Goal: Task Accomplishment & Management: Manage account settings

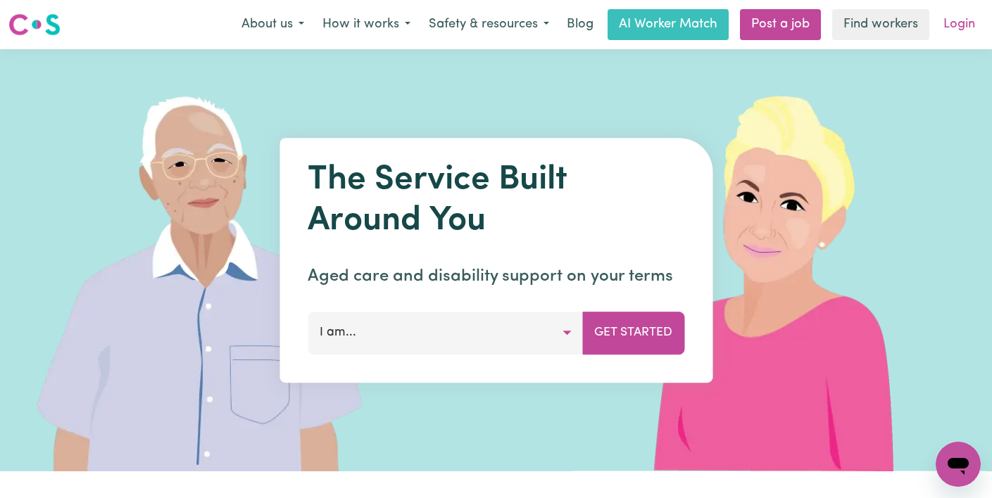
click at [958, 16] on link "Login" at bounding box center [959, 24] width 49 height 31
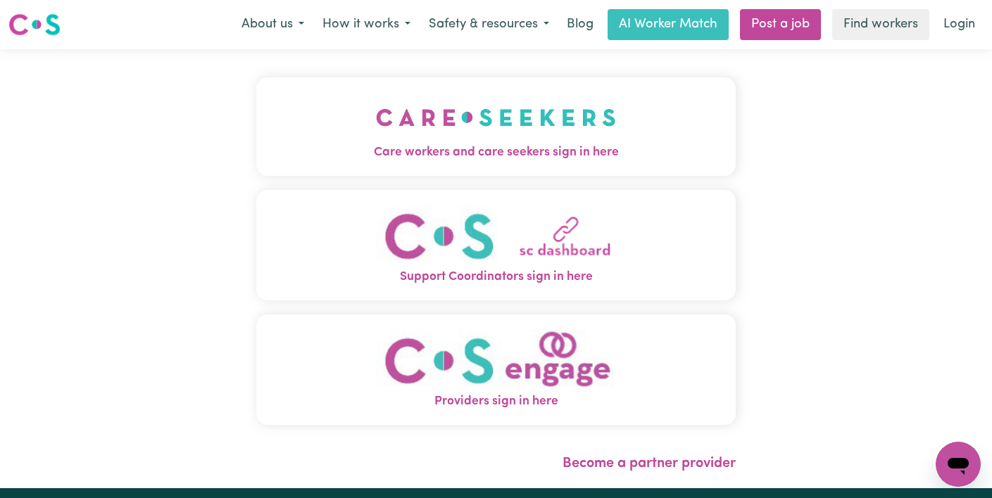
click at [344, 99] on button "Care workers and care seekers sign in here" at bounding box center [495, 126] width 479 height 99
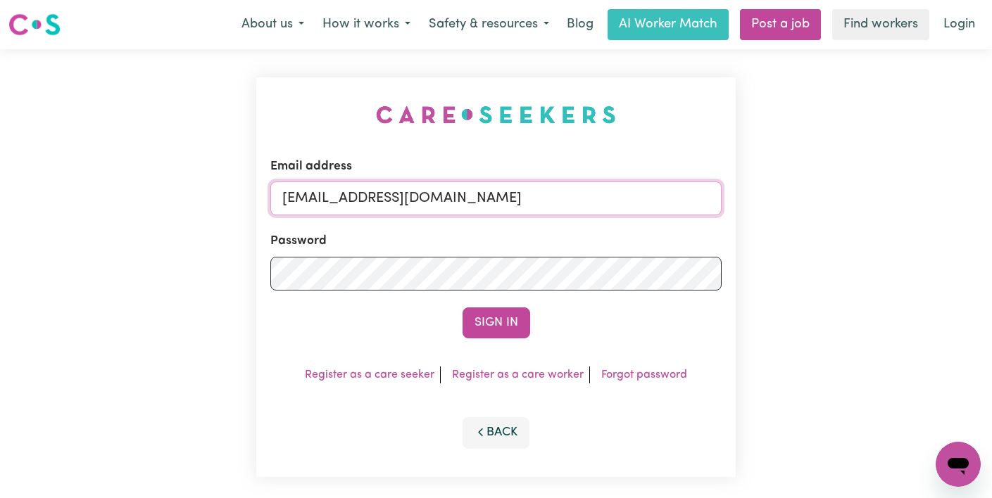
click at [529, 208] on input "[EMAIL_ADDRESS][DOMAIN_NAME]" at bounding box center [495, 199] width 451 height 34
drag, startPoint x: 529, startPoint y: 201, endPoint x: 0, endPoint y: 144, distance: 532.5
click at [0, 144] on div "Email address [EMAIL_ADDRESS][DOMAIN_NAME] Password Sign In Register as a care …" at bounding box center [496, 277] width 992 height 456
paste input "[EMAIL_ADDRESS][DOMAIN_NAME]"
type input "[EMAIL_ADDRESS][DOMAIN_NAME]"
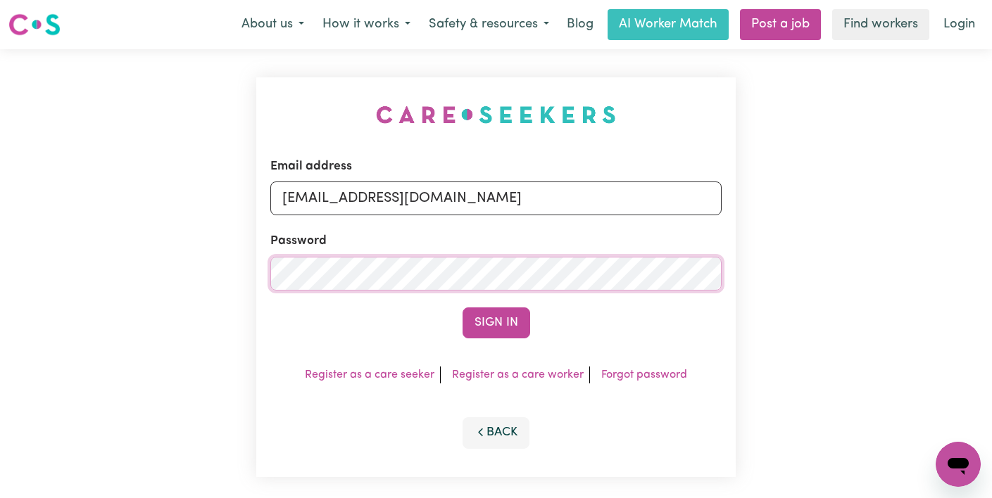
click at [0, 274] on div "Email address [EMAIL_ADDRESS][DOMAIN_NAME] Password Sign In Register as a care …" at bounding box center [496, 277] width 992 height 456
click at [463, 308] on button "Sign In" at bounding box center [497, 323] width 68 height 31
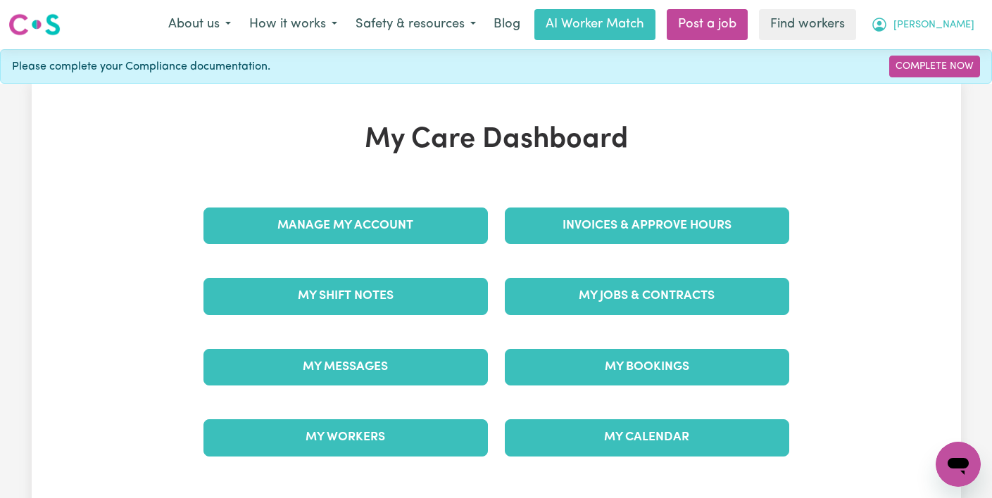
click at [959, 25] on span "[PERSON_NAME]" at bounding box center [933, 25] width 81 height 15
click at [946, 55] on link "My Dashboard" at bounding box center [927, 55] width 111 height 27
click at [898, 194] on div "My Care Dashboard Manage My Account Invoices & Approve Hours My Shift Notes My …" at bounding box center [496, 298] width 929 height 351
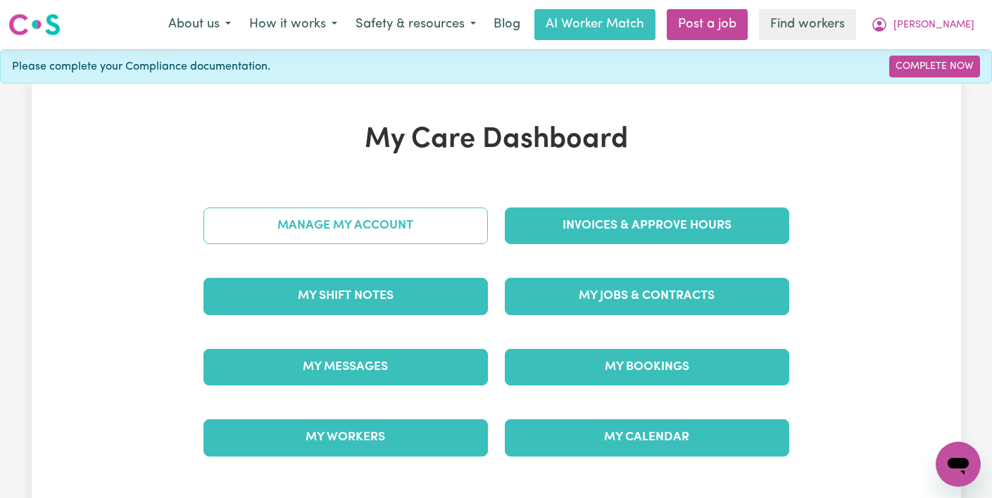
click at [373, 217] on link "Manage My Account" at bounding box center [345, 226] width 284 height 37
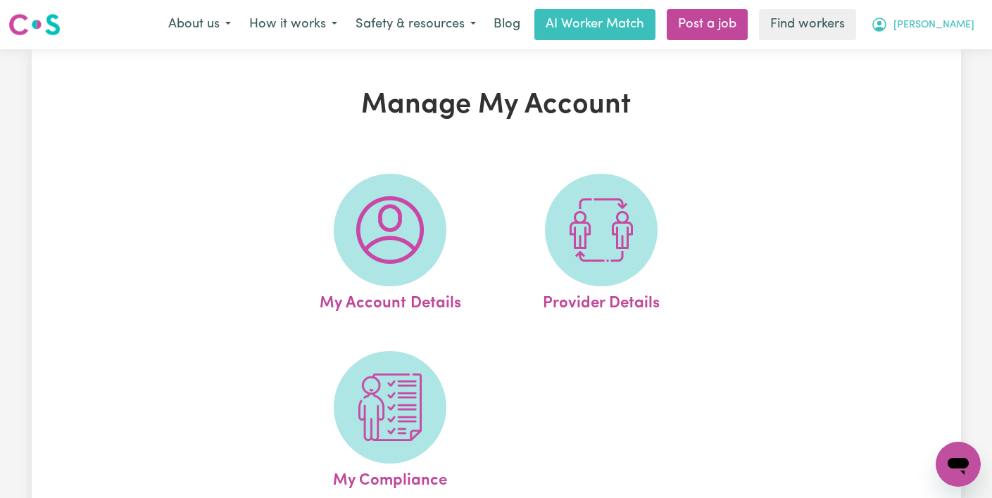
click at [960, 27] on span "[PERSON_NAME]" at bounding box center [933, 25] width 81 height 15
click at [938, 70] on link "Logout" at bounding box center [927, 81] width 111 height 27
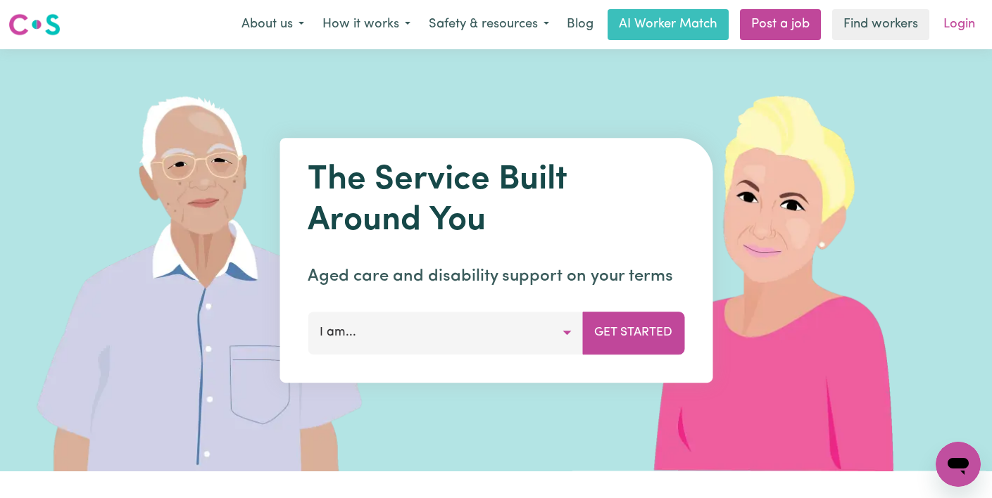
click at [966, 20] on link "Login" at bounding box center [959, 24] width 49 height 31
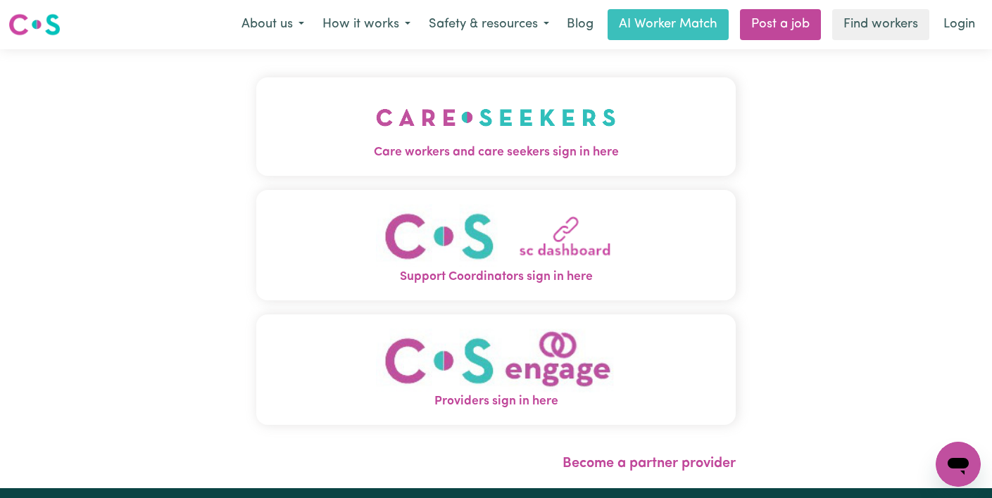
click at [410, 132] on img "Care workers and care seekers sign in here" at bounding box center [496, 118] width 240 height 52
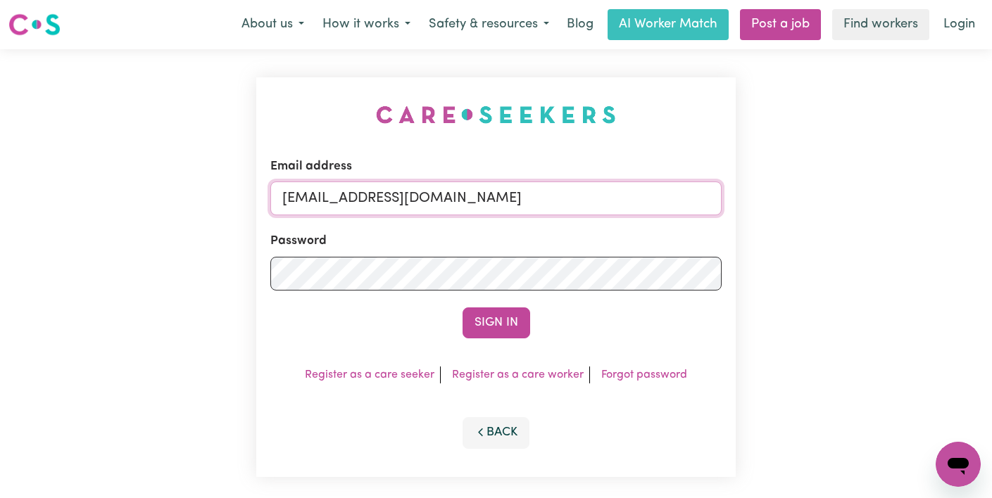
drag, startPoint x: 525, startPoint y: 208, endPoint x: 0, endPoint y: 103, distance: 535.4
click at [0, 103] on div "Email address [EMAIL_ADDRESS][DOMAIN_NAME] Password Sign In Register as a care …" at bounding box center [496, 277] width 992 height 456
type input "[EMAIL_ADDRESS][DOMAIN_NAME]"
click at [463, 308] on button "Sign In" at bounding box center [497, 323] width 68 height 31
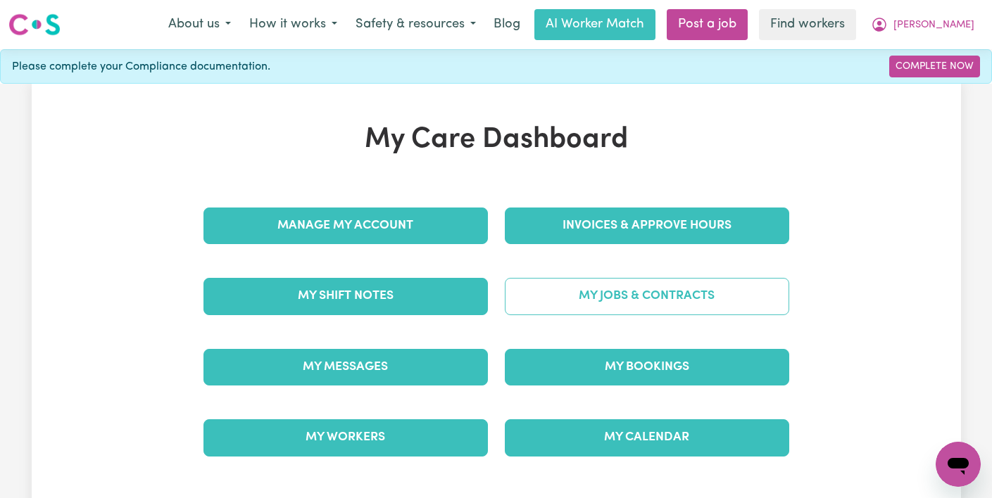
click at [650, 290] on link "My Jobs & Contracts" at bounding box center [647, 296] width 284 height 37
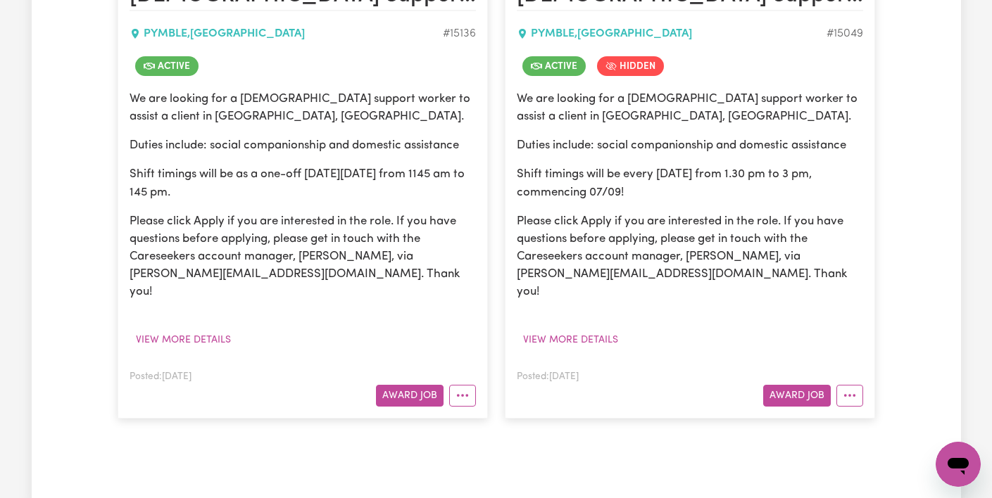
scroll to position [407, 0]
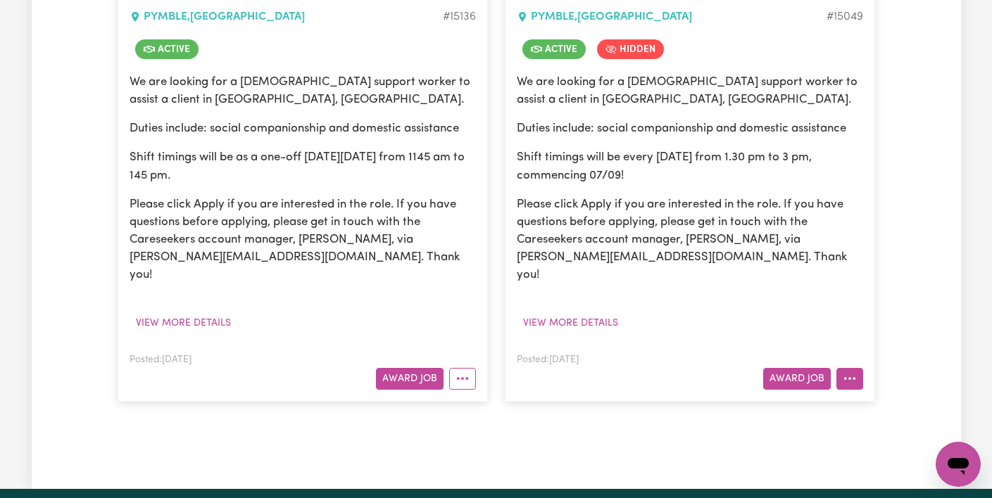
click at [851, 368] on button "More options" at bounding box center [849, 379] width 27 height 22
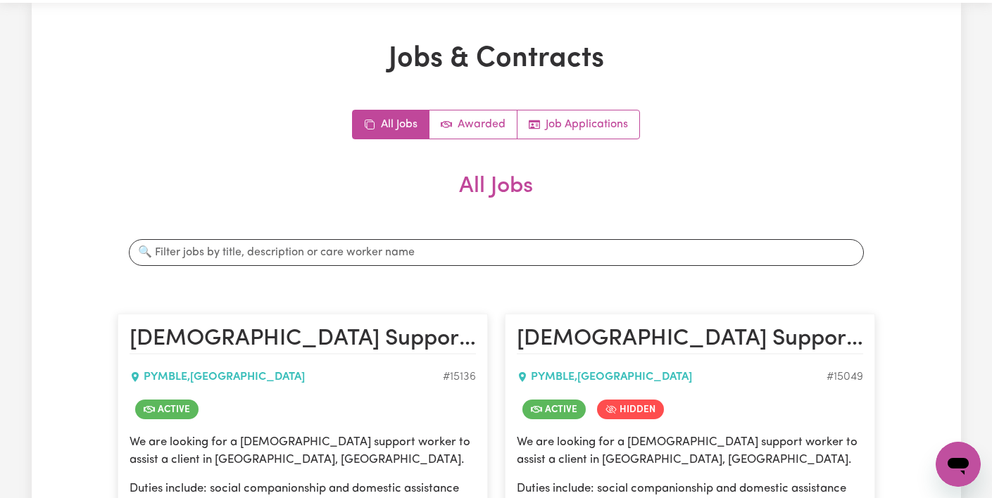
scroll to position [9, 0]
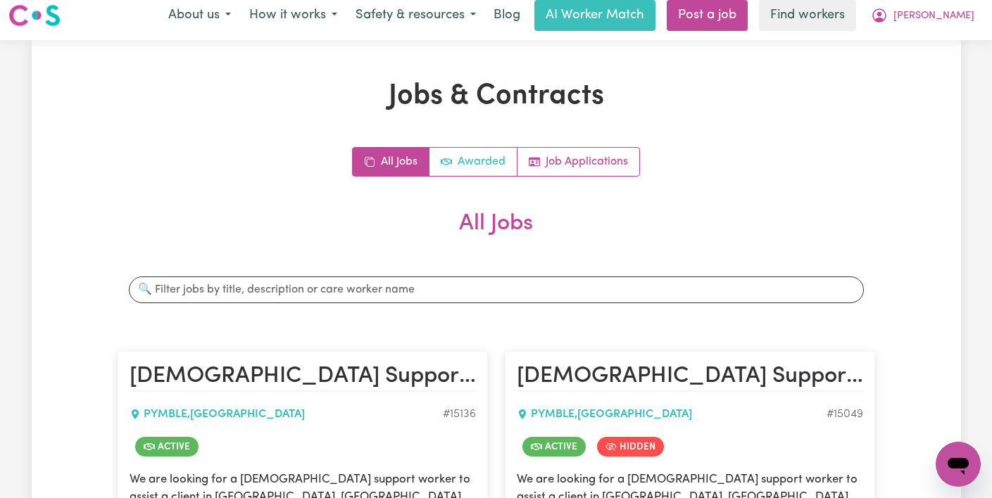
click at [472, 168] on link "Awarded" at bounding box center [473, 162] width 88 height 28
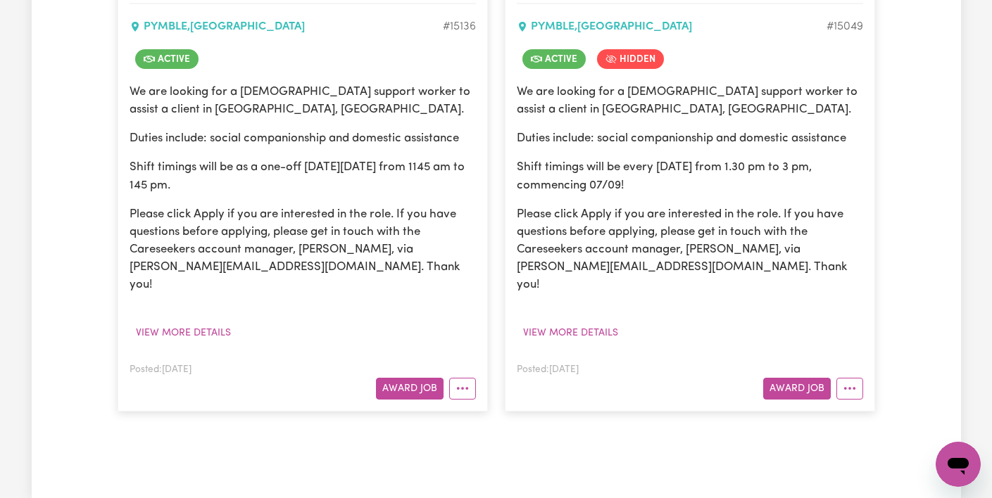
scroll to position [385, 0]
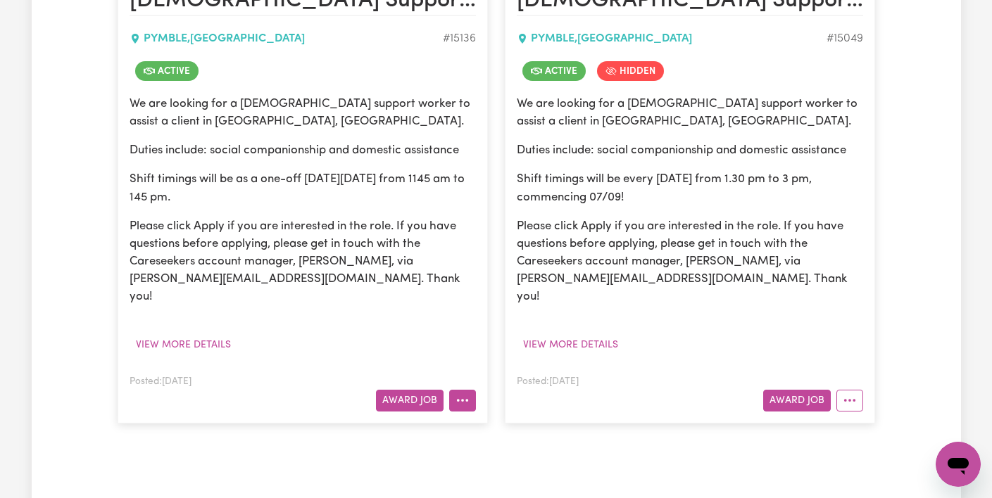
click at [472, 390] on button "More options" at bounding box center [462, 401] width 27 height 22
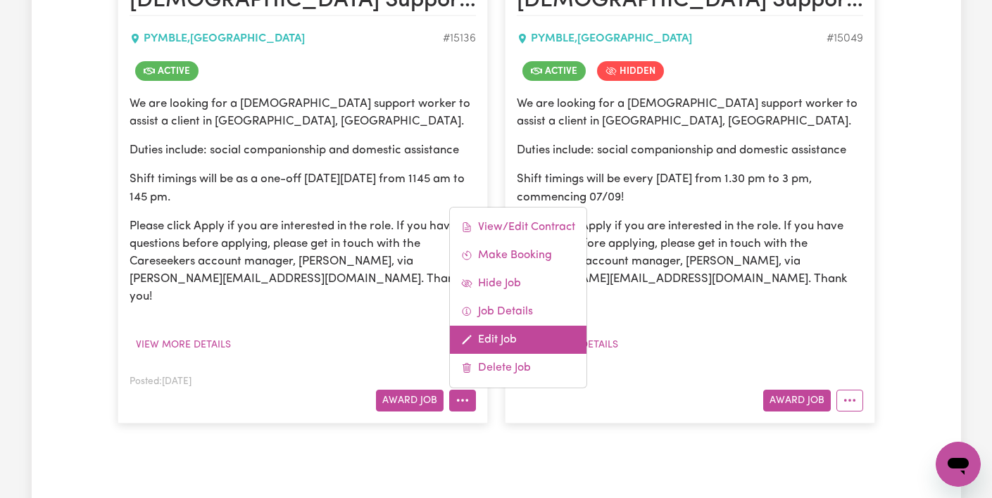
click at [512, 326] on link "Edit Job" at bounding box center [518, 340] width 137 height 28
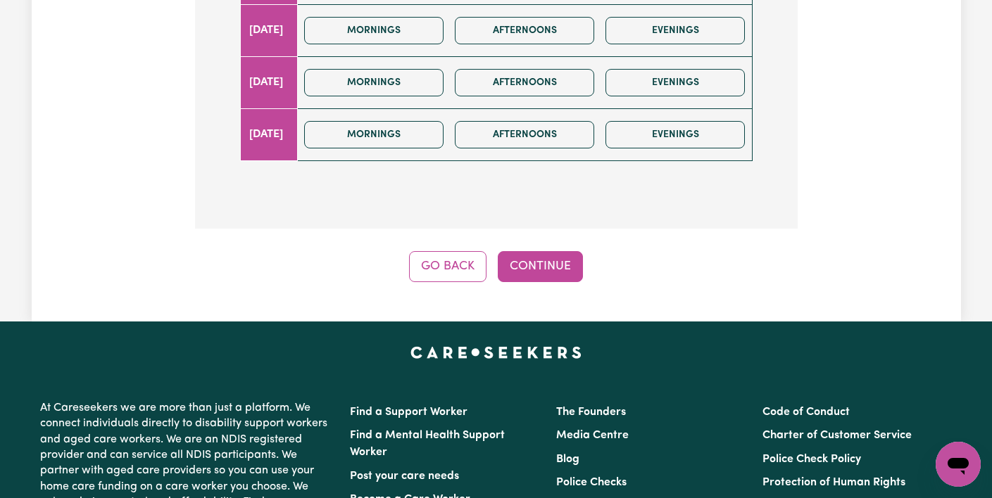
scroll to position [600, 0]
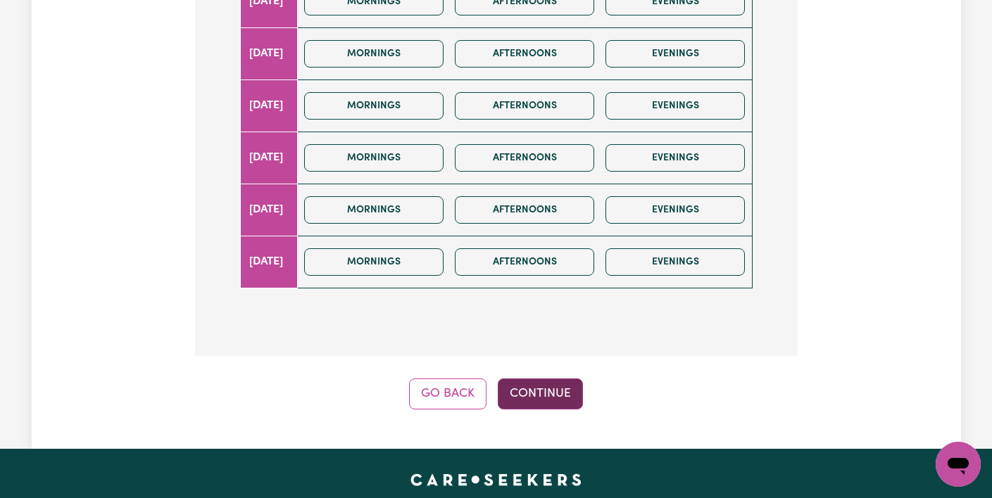
click at [551, 379] on button "Continue" at bounding box center [540, 394] width 85 height 31
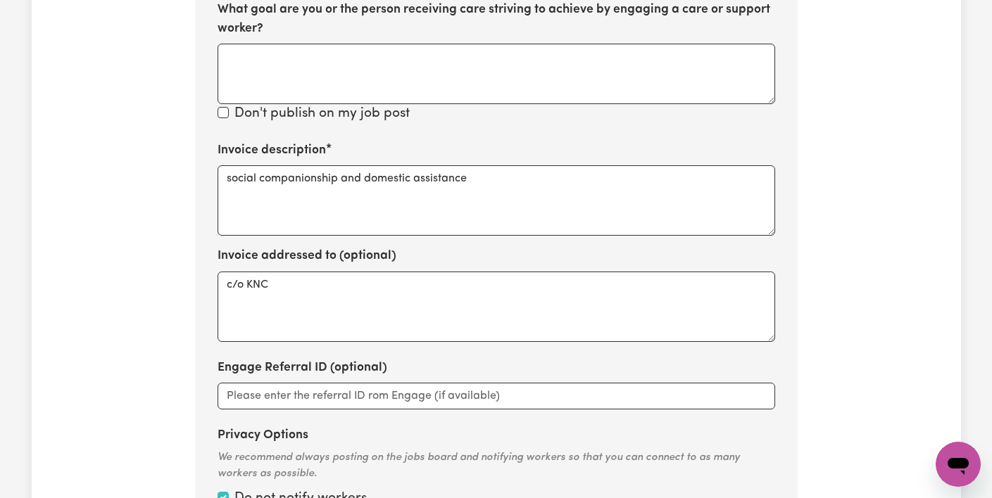
scroll to position [826, 0]
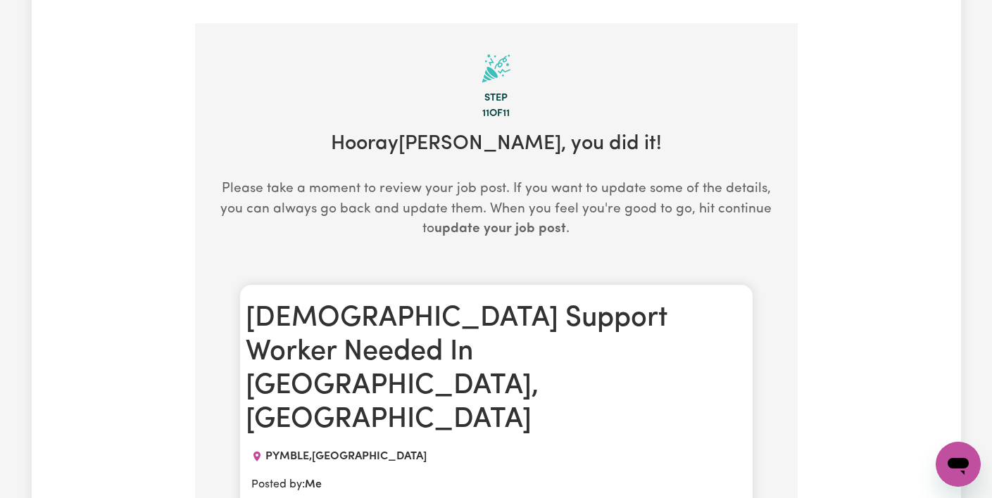
scroll to position [0, 0]
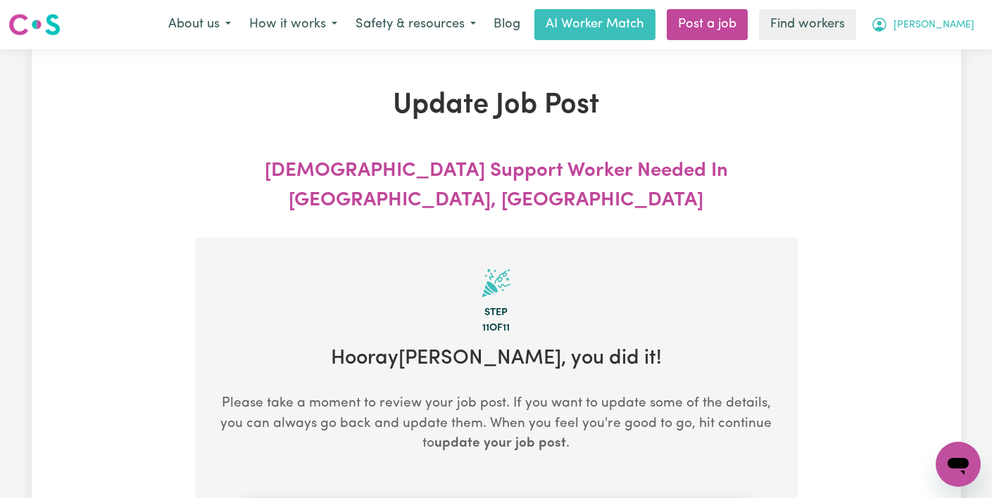
click at [962, 25] on span "[PERSON_NAME]" at bounding box center [933, 25] width 81 height 15
click at [962, 43] on link "My Dashboard" at bounding box center [927, 55] width 111 height 27
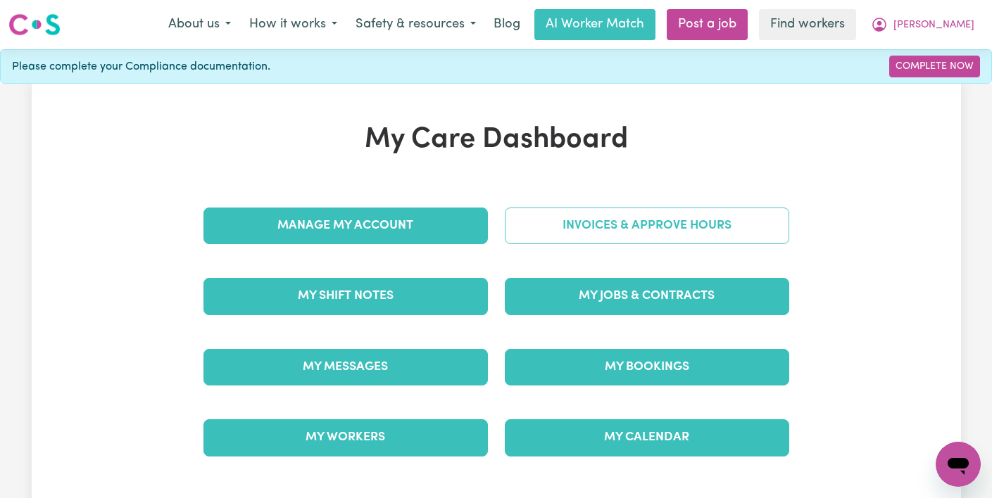
click at [681, 224] on link "Invoices & Approve Hours" at bounding box center [647, 226] width 284 height 37
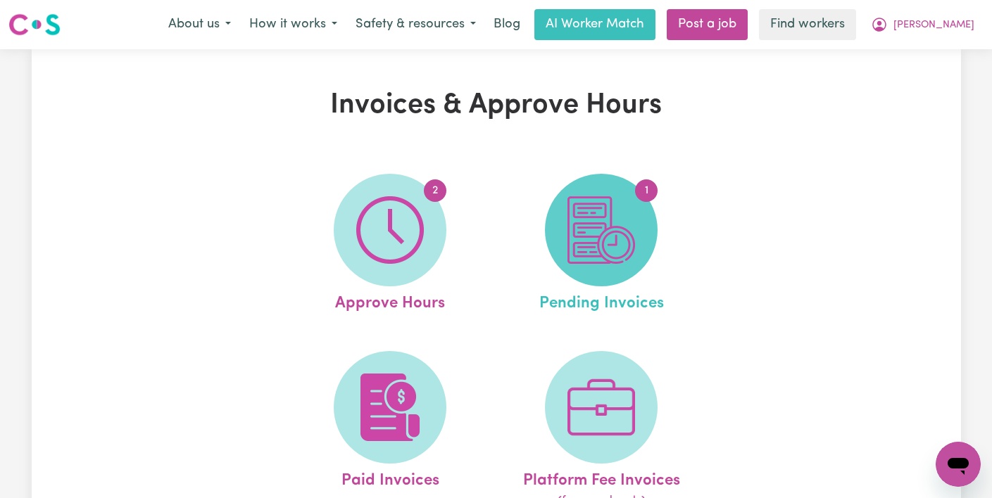
click at [593, 236] on img at bounding box center [601, 230] width 68 height 68
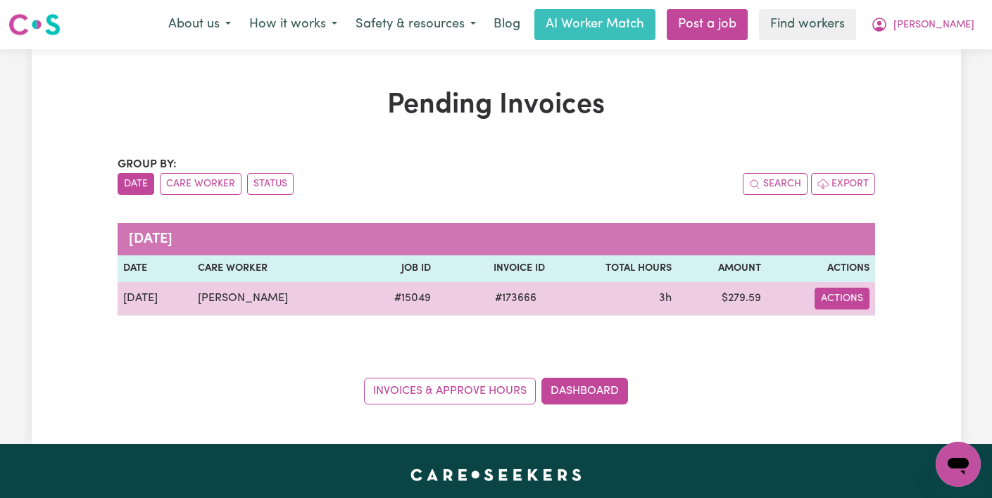
click at [836, 294] on button "Actions" at bounding box center [842, 299] width 55 height 22
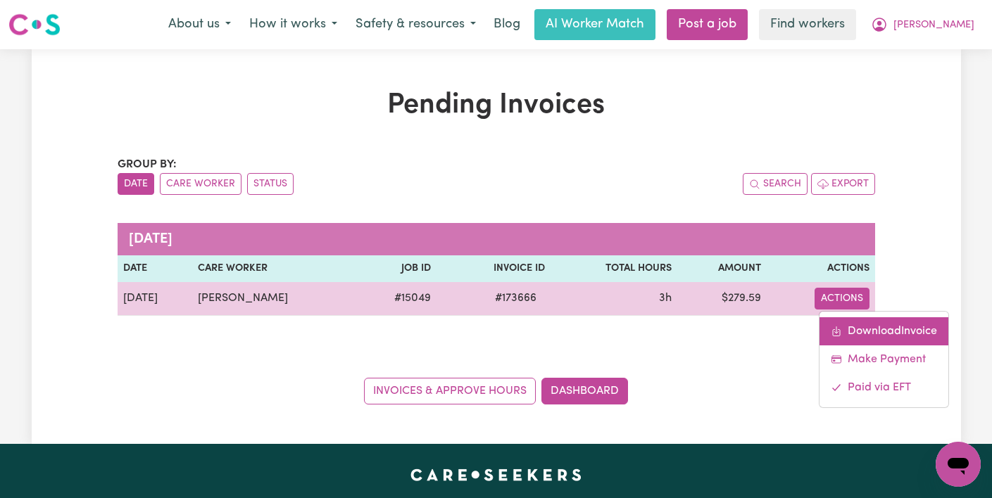
click at [851, 327] on link "Download Invoice" at bounding box center [883, 331] width 129 height 28
